Goal: Information Seeking & Learning: Learn about a topic

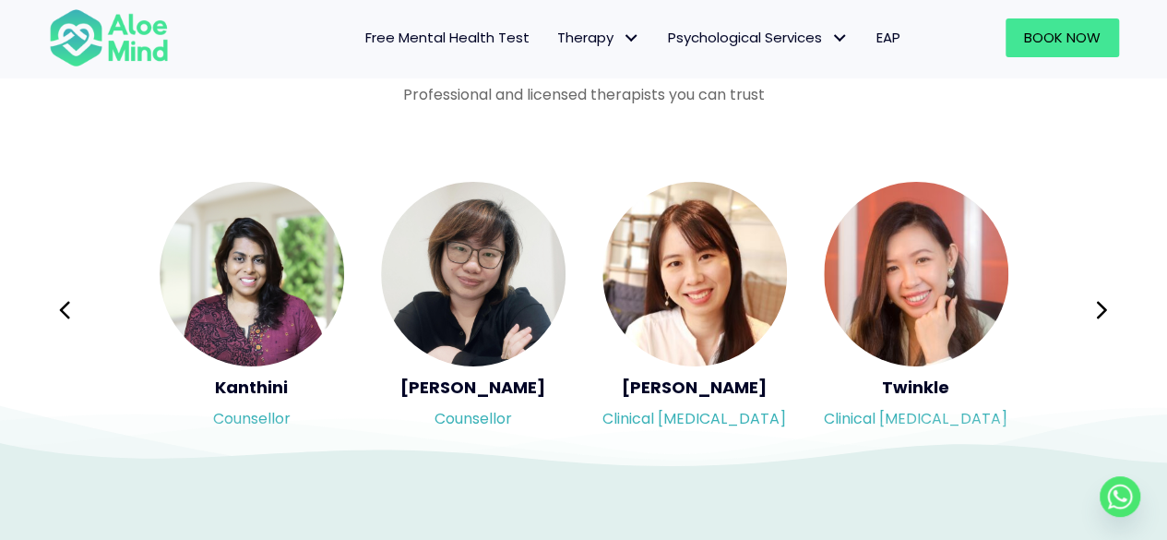
scroll to position [3044, 0]
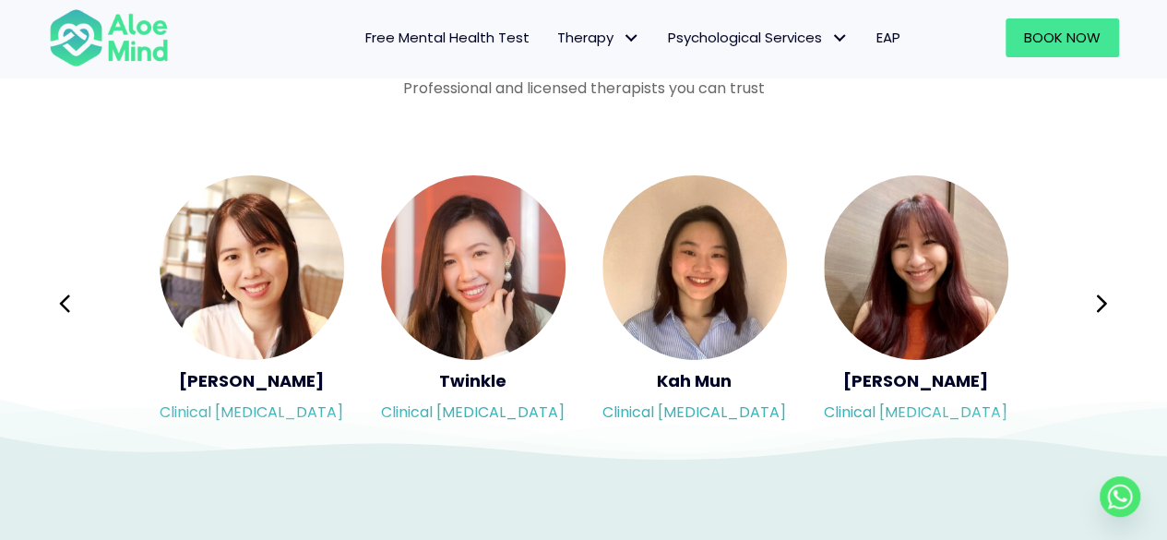
click at [1078, 285] on div "Syndy Clinical [MEDICAL_DATA] Diveena Clinical [MEDICAL_DATA] Elynna Counsellor…" at bounding box center [584, 303] width 1070 height 260
click at [1107, 294] on icon at bounding box center [1101, 303] width 13 height 35
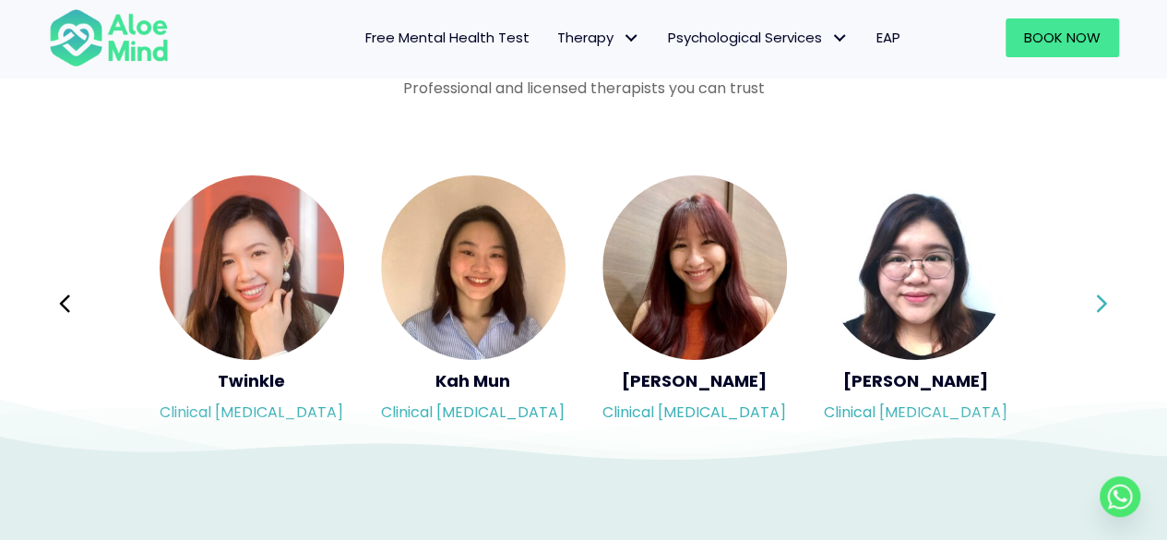
click at [1107, 294] on icon at bounding box center [1101, 303] width 13 height 35
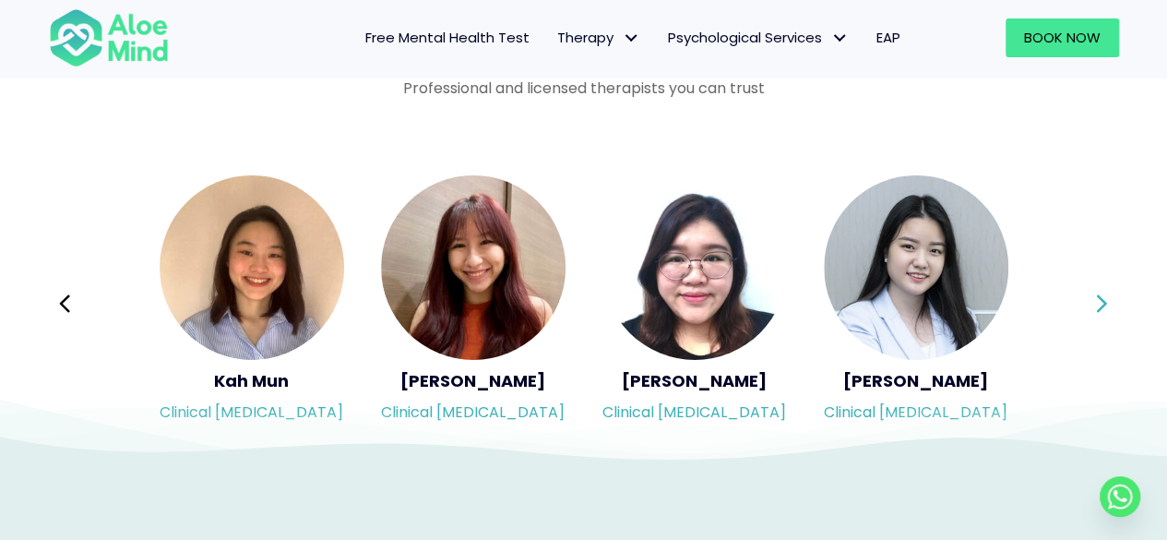
click at [1107, 294] on icon at bounding box center [1101, 303] width 13 height 35
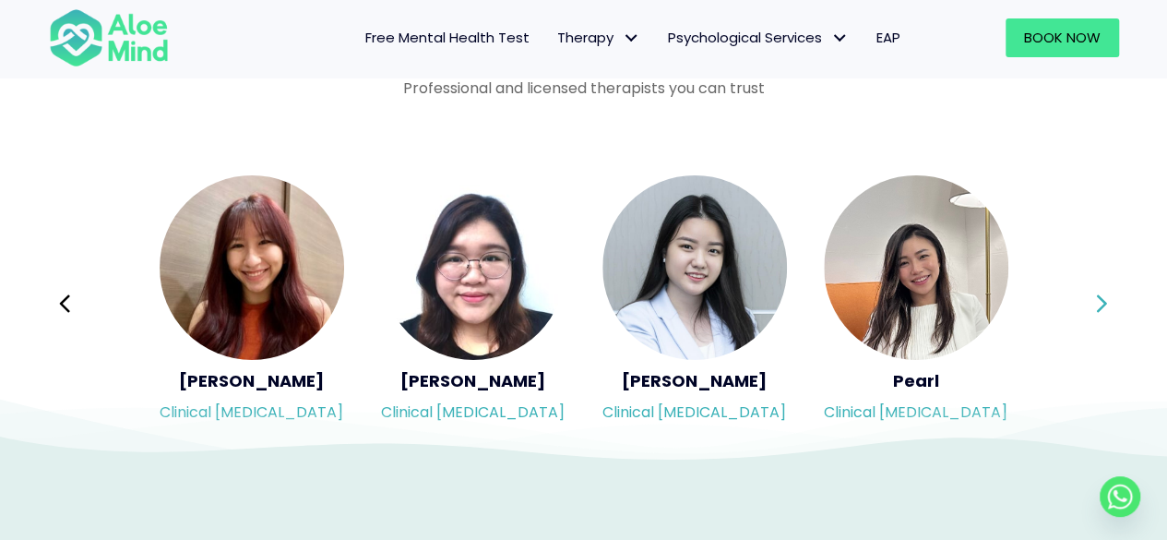
click at [1107, 294] on icon at bounding box center [1101, 303] width 13 height 35
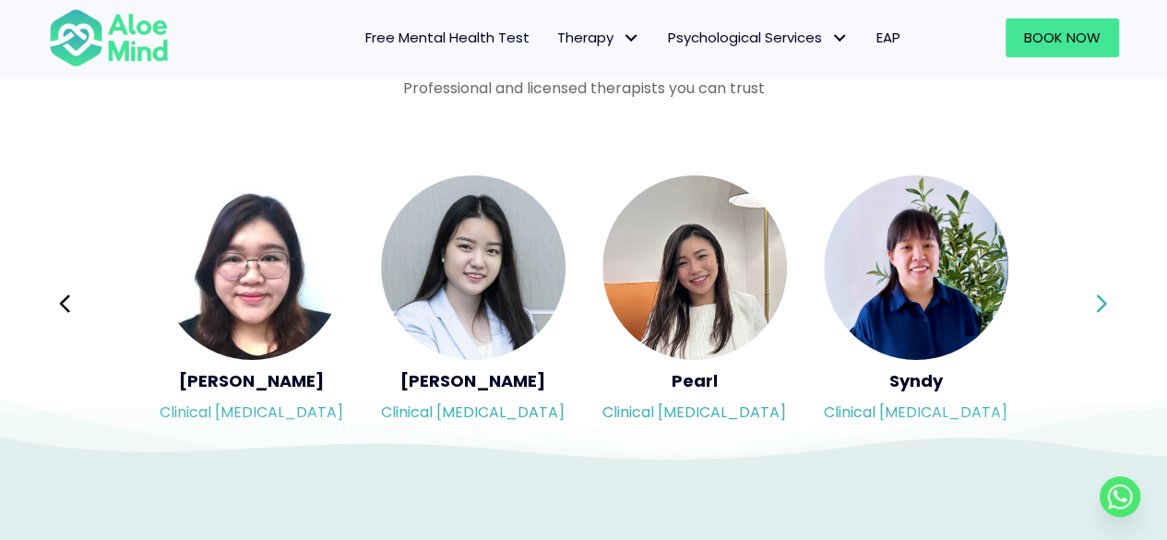
click at [1107, 294] on icon at bounding box center [1101, 303] width 13 height 35
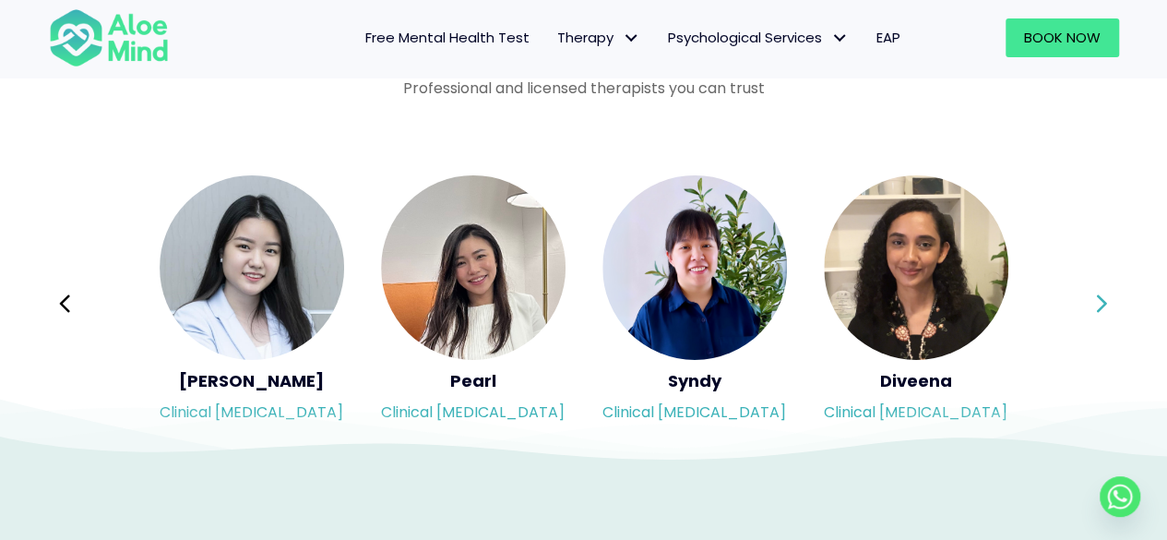
click at [1107, 294] on icon at bounding box center [1101, 303] width 13 height 35
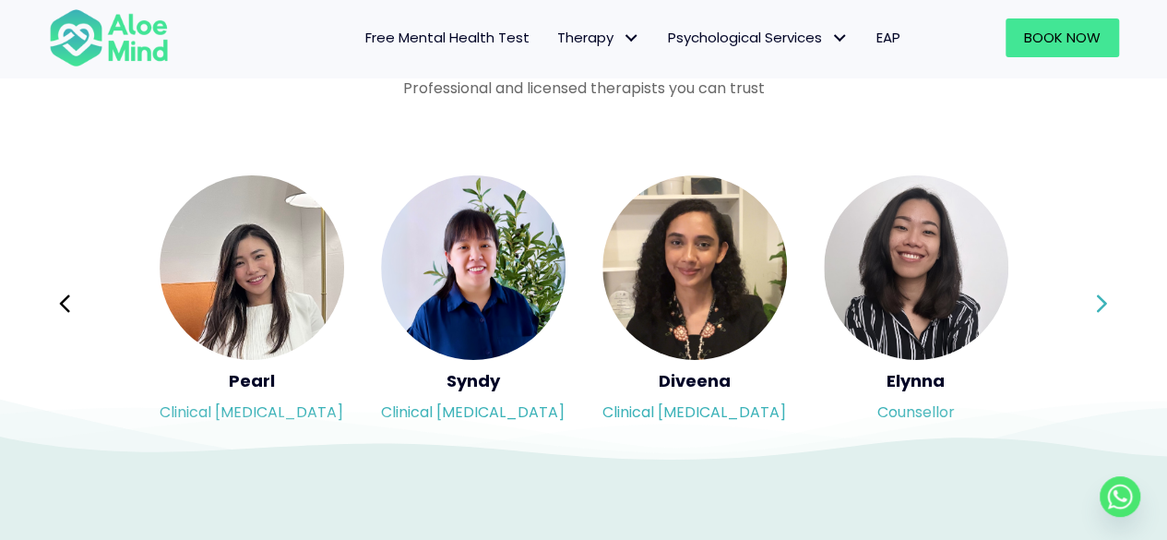
click at [1107, 294] on icon at bounding box center [1101, 303] width 13 height 35
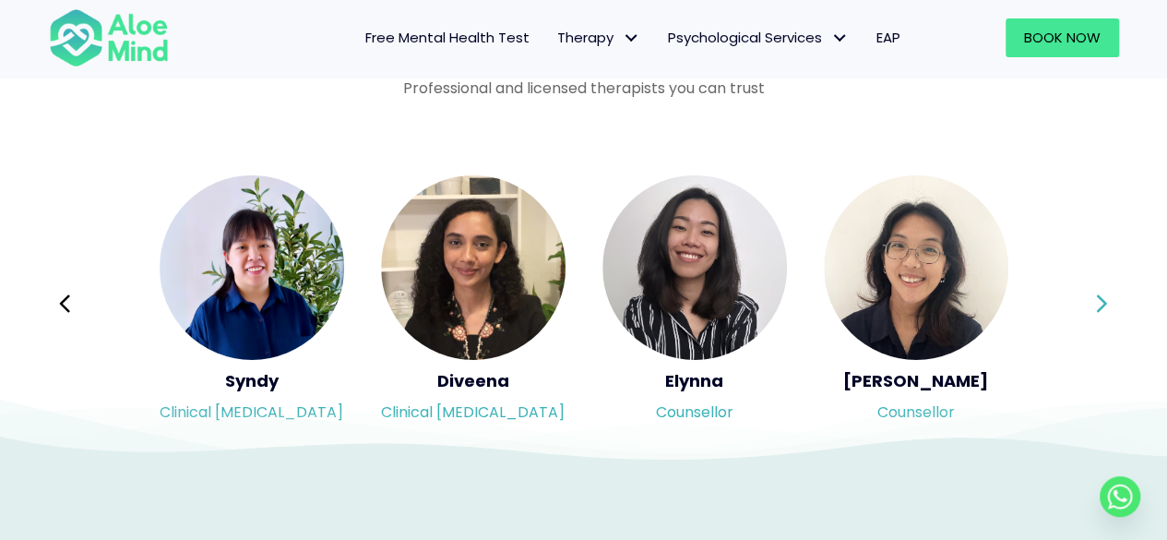
click at [1107, 294] on icon at bounding box center [1101, 303] width 13 height 35
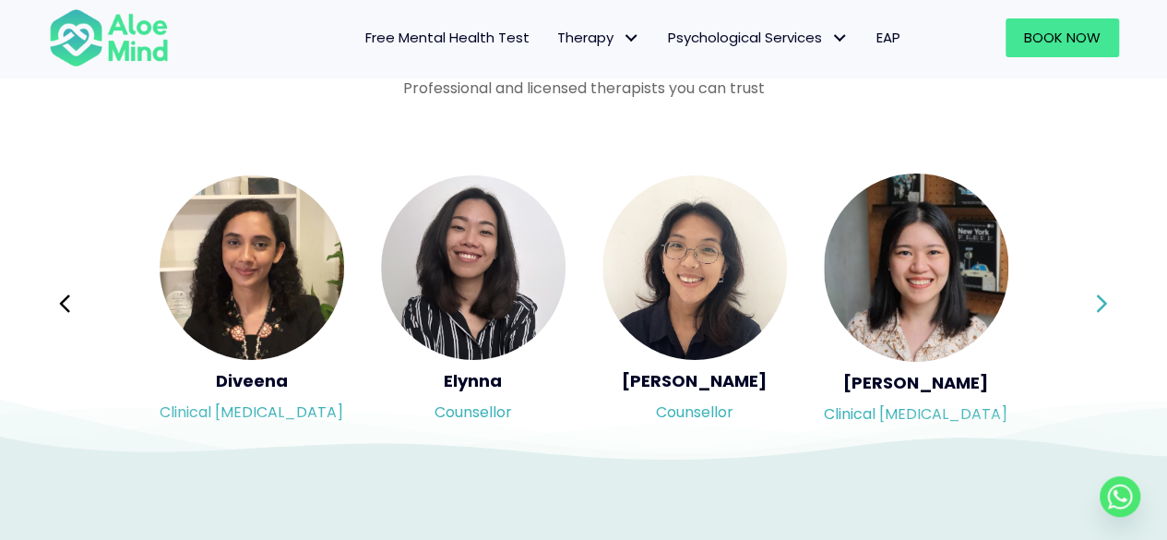
click at [1107, 294] on icon at bounding box center [1101, 303] width 13 height 35
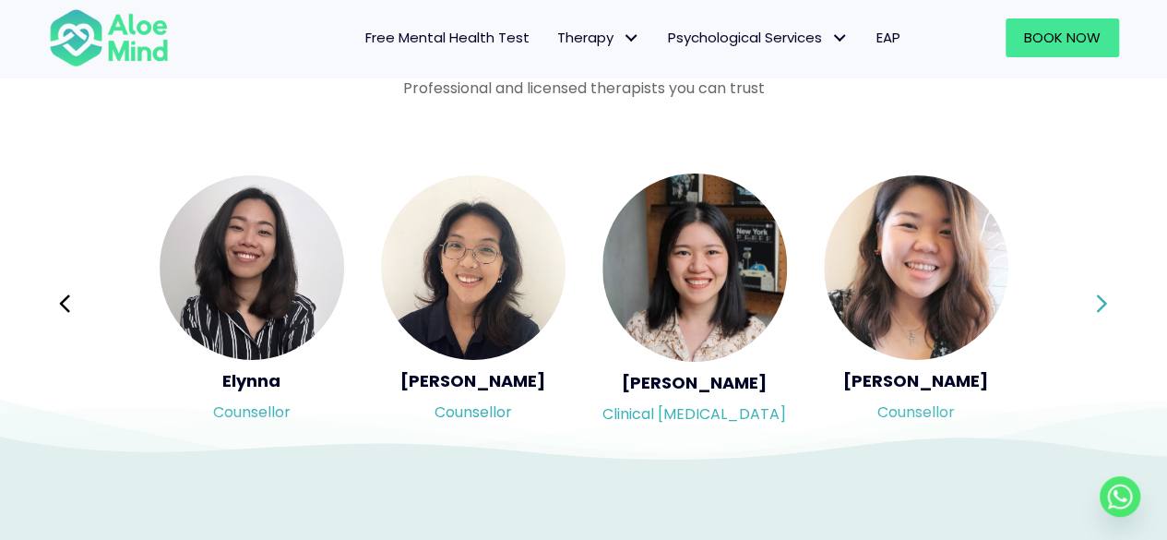
click at [1107, 294] on icon at bounding box center [1101, 303] width 13 height 35
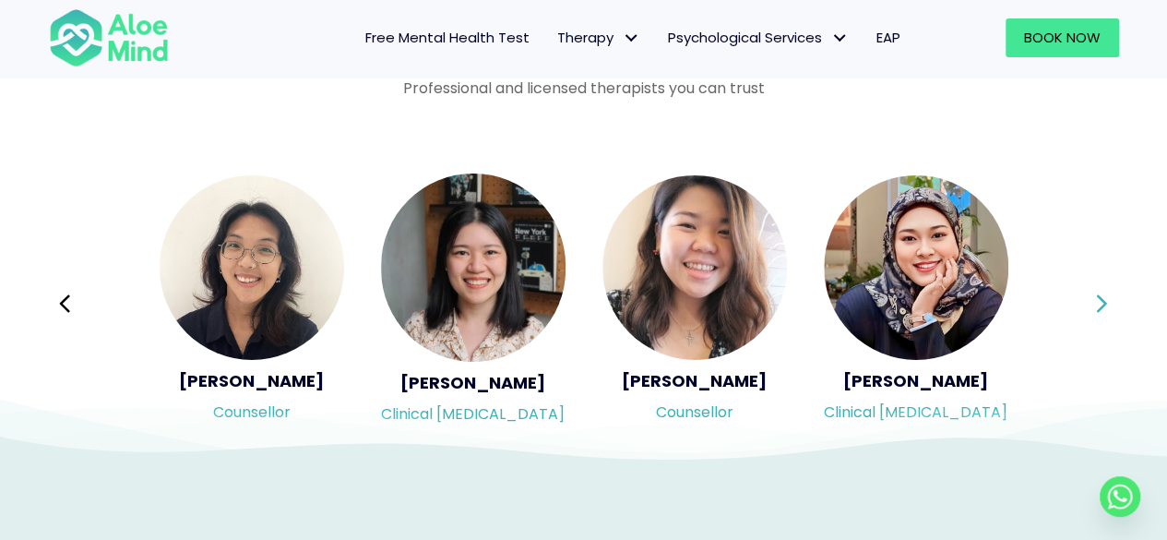
click at [1107, 294] on icon at bounding box center [1101, 303] width 13 height 35
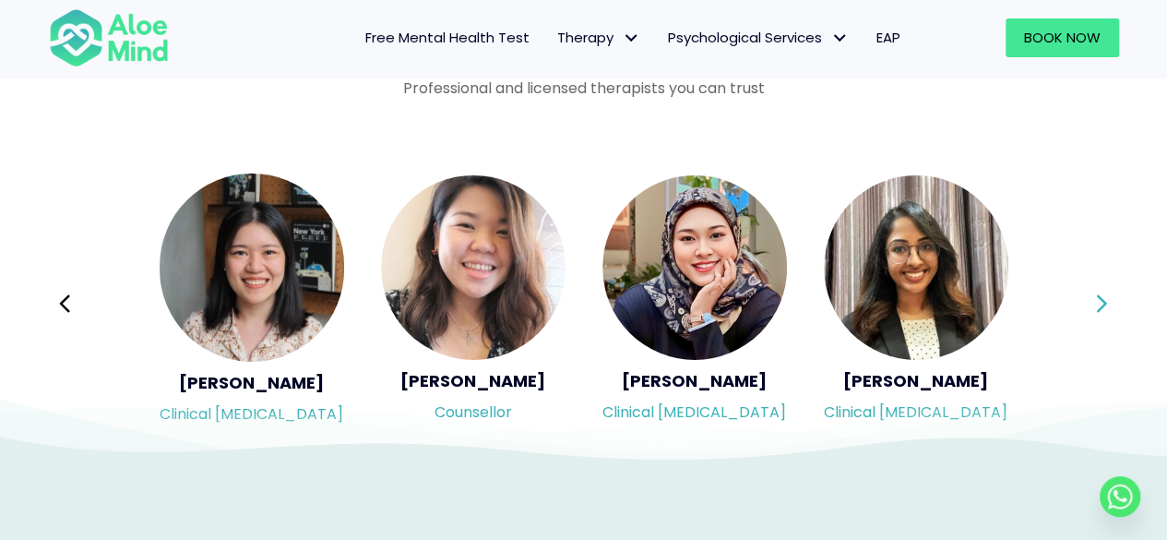
click at [1107, 294] on icon at bounding box center [1101, 303] width 13 height 35
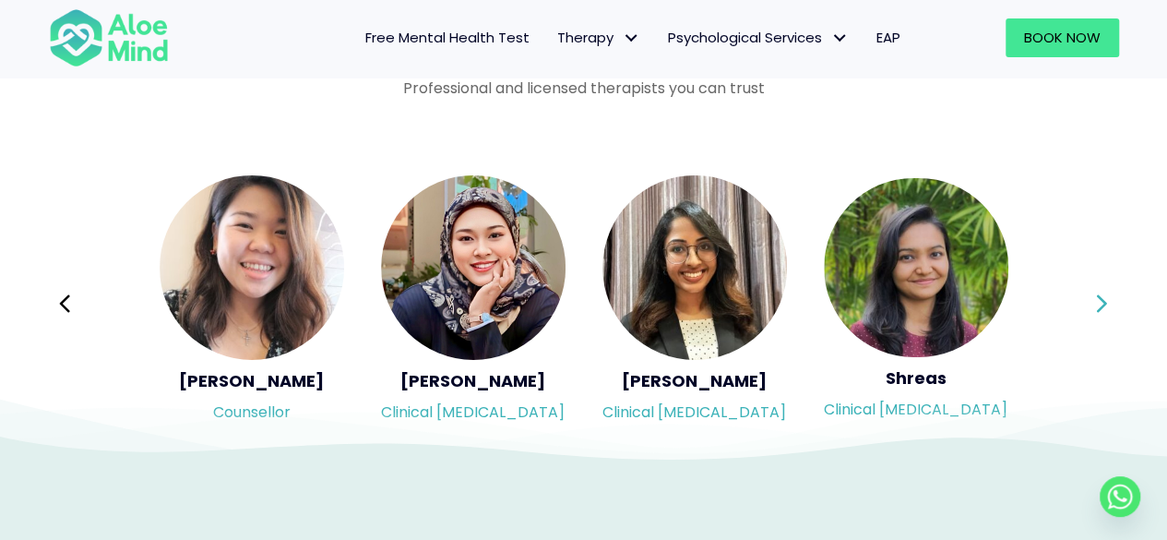
click at [1107, 294] on icon at bounding box center [1101, 303] width 13 height 35
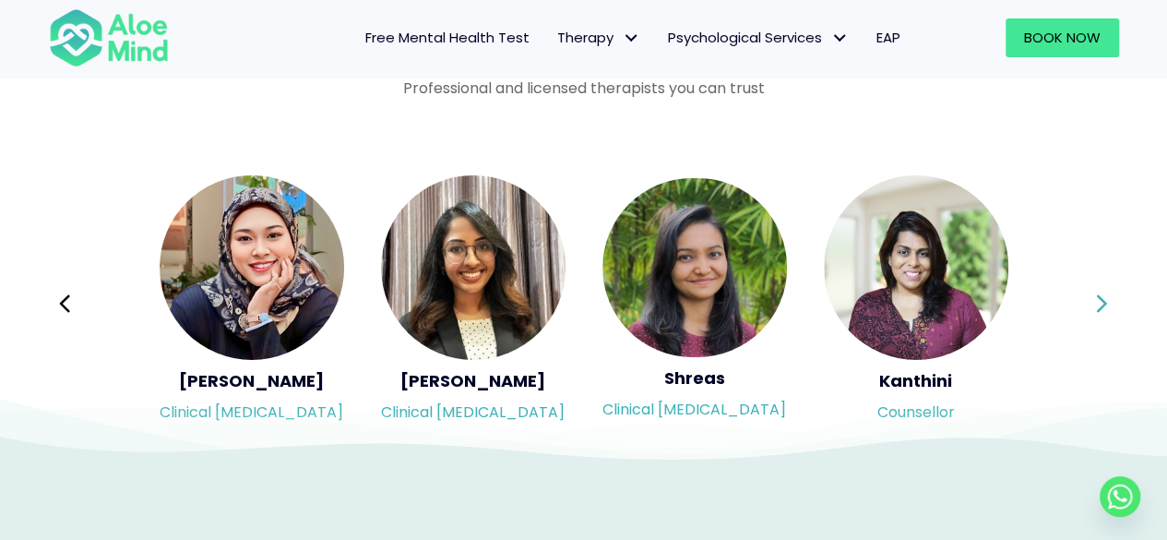
click at [1107, 294] on icon at bounding box center [1101, 303] width 13 height 35
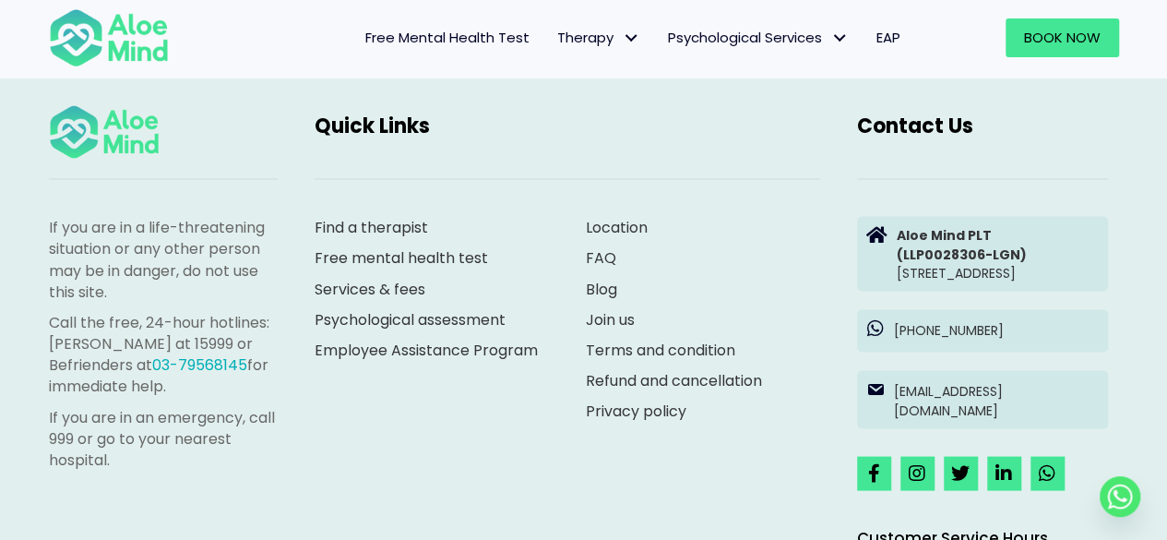
scroll to position [5165, 0]
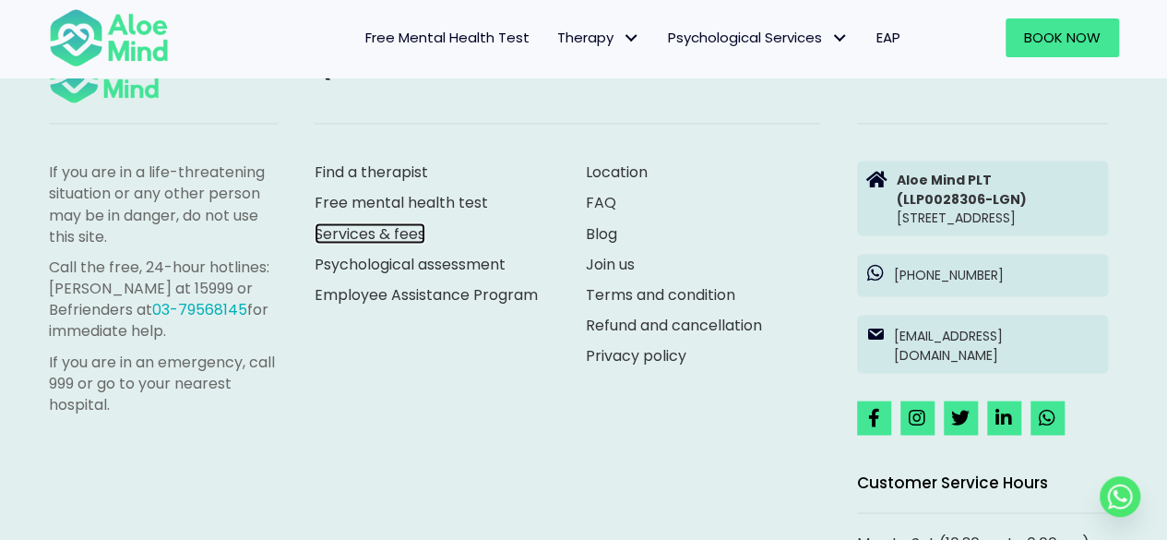
click at [394, 234] on link "Services & fees" at bounding box center [370, 232] width 111 height 21
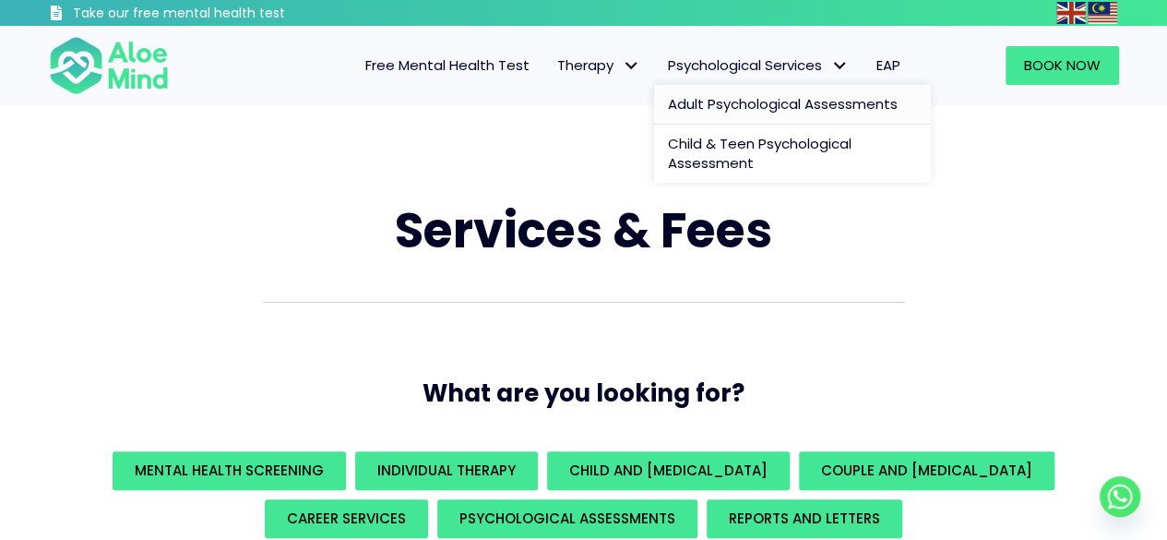
click at [719, 105] on span "Adult Psychological Assessments" at bounding box center [783, 103] width 230 height 19
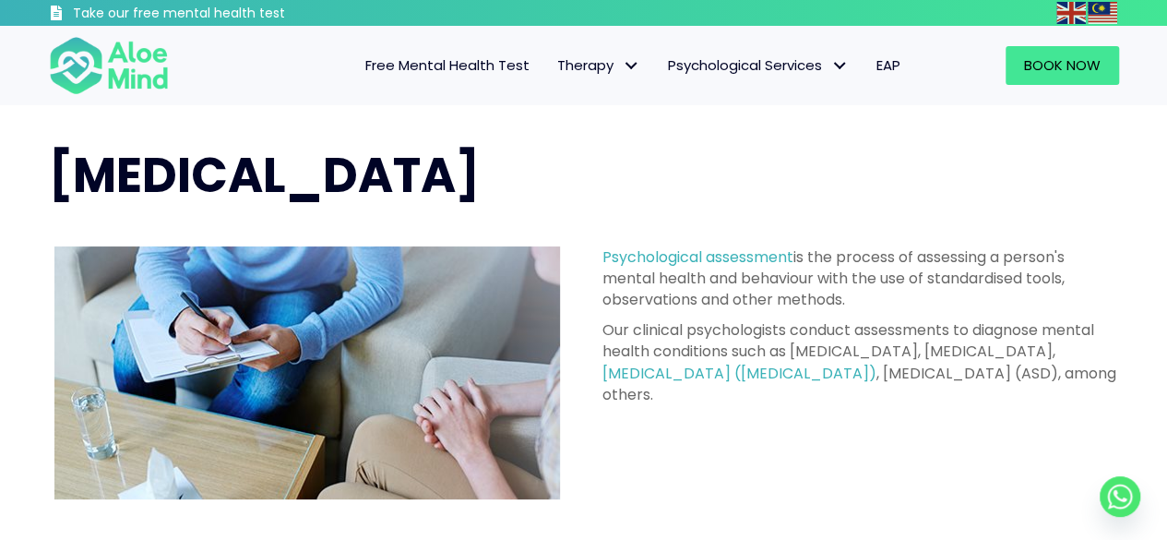
click at [457, 71] on span "Free Mental Health Test" at bounding box center [447, 64] width 164 height 19
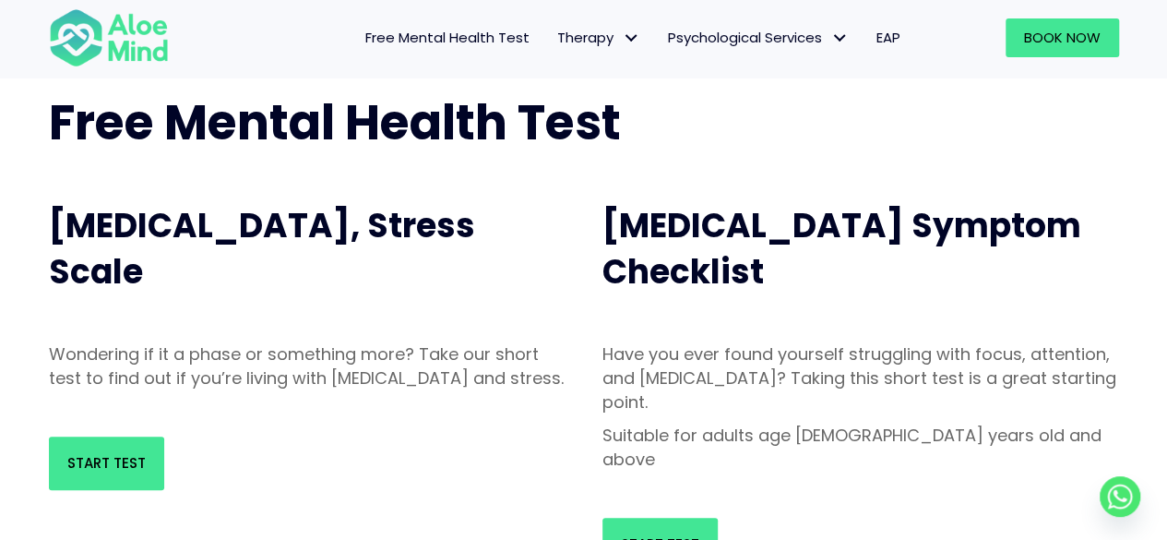
scroll to position [277, 0]
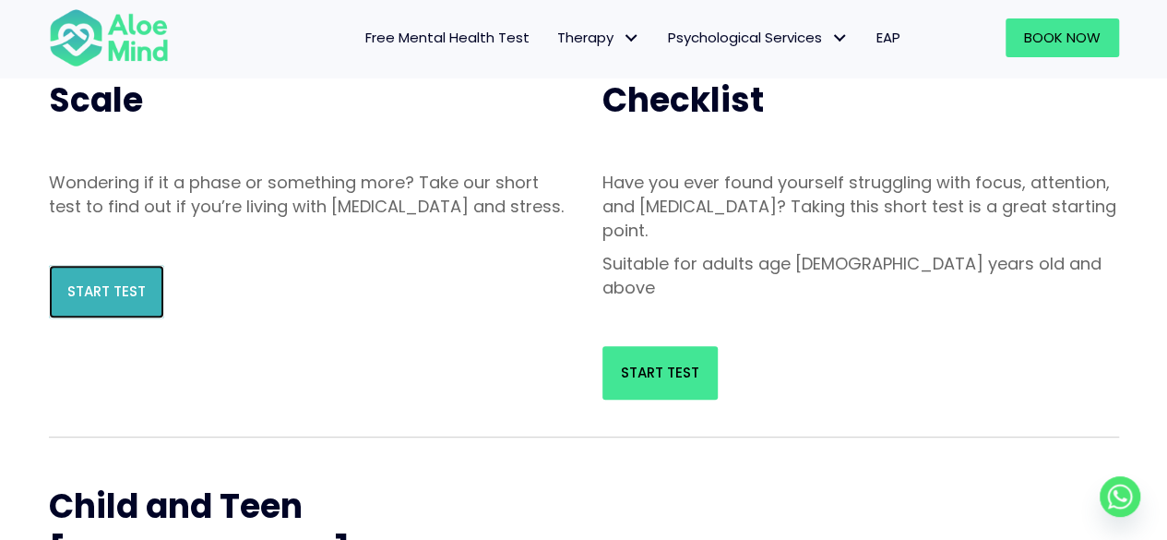
click at [111, 301] on span "Start Test" at bounding box center [106, 290] width 78 height 19
